Goal: Information Seeking & Learning: Learn about a topic

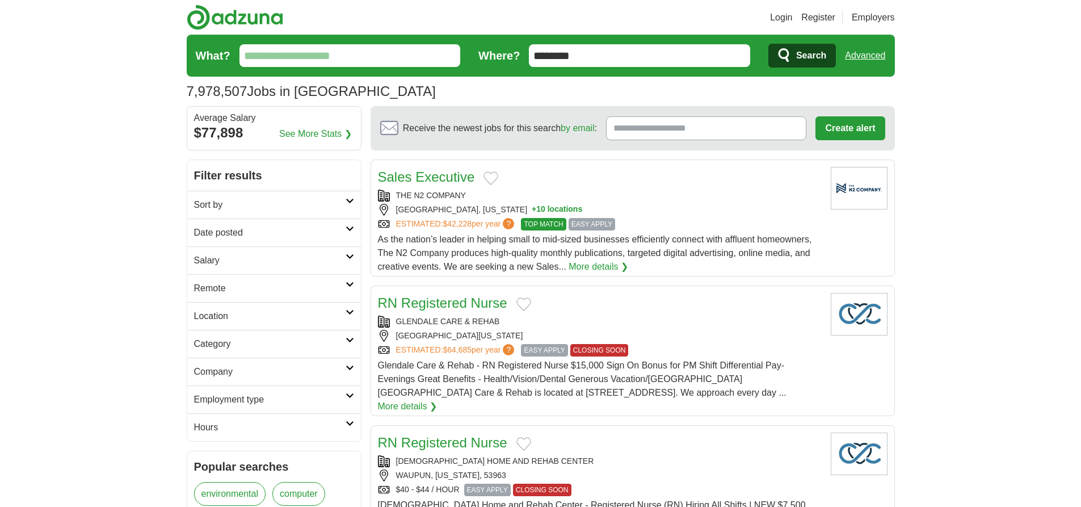
type input "********"
click at [865, 56] on link "Advanced" at bounding box center [865, 55] width 40 height 23
